Goal: Transaction & Acquisition: Purchase product/service

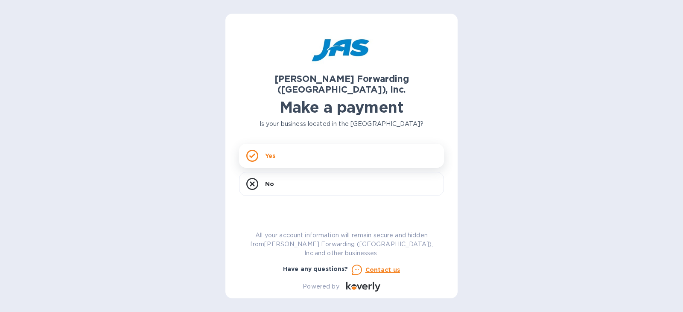
click at [273, 152] on p "Yes" at bounding box center [270, 156] width 10 height 9
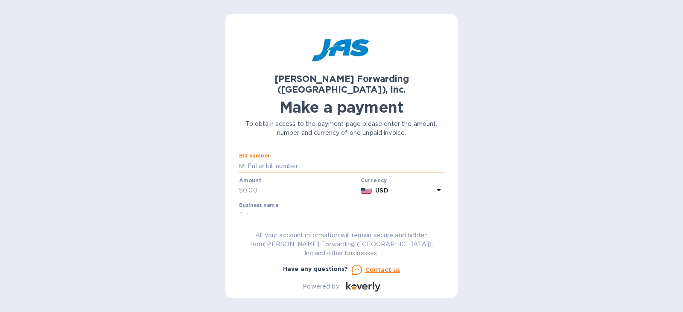
click at [281, 160] on input "text" at bounding box center [345, 166] width 198 height 13
type input "BNA503315815"
drag, startPoint x: 260, startPoint y: 179, endPoint x: 213, endPoint y: 179, distance: 46.9
click at [213, 179] on div "[PERSON_NAME] Forwarding ([GEOGRAPHIC_DATA]), Inc. Make a payment To obtain acc…" at bounding box center [341, 156] width 683 height 312
type input "180.00"
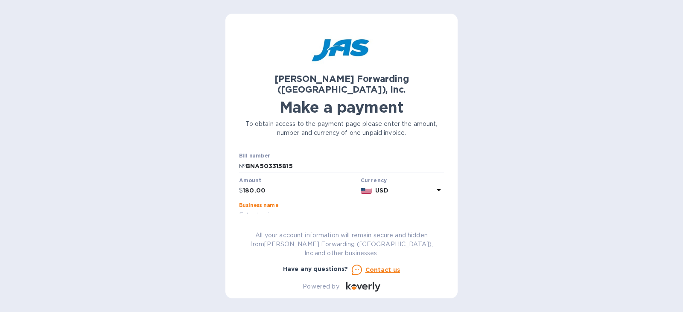
click at [293, 209] on input "text" at bounding box center [341, 215] width 205 height 13
type input "FASTRANS LOGISTICS"
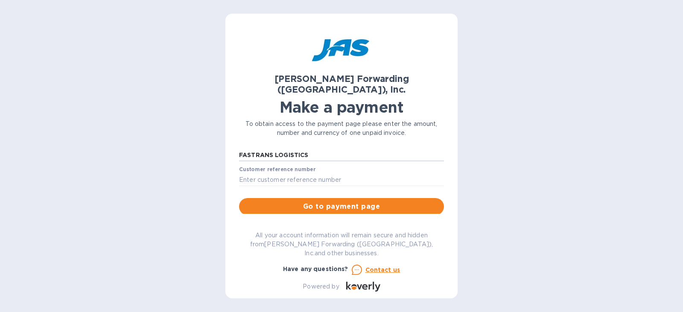
scroll to position [68, 0]
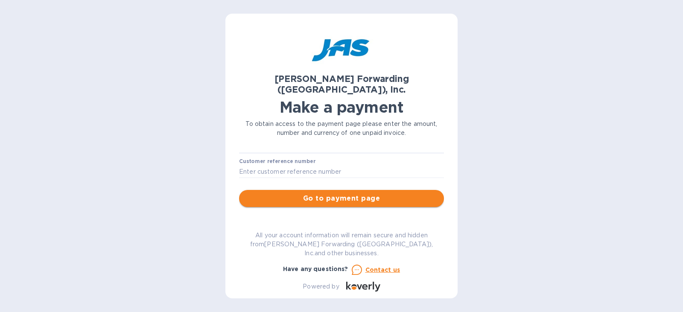
click at [361, 193] on span "Go to payment page" at bounding box center [341, 198] width 191 height 10
